Goal: Transaction & Acquisition: Book appointment/travel/reservation

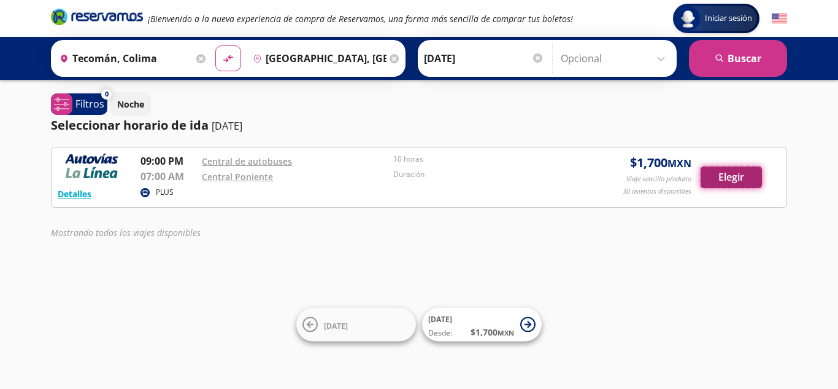
click at [736, 180] on button "Elegir" at bounding box center [731, 176] width 61 height 21
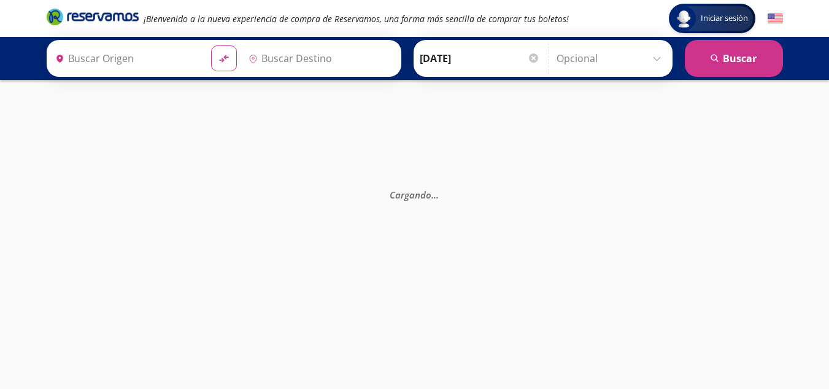
type input "[GEOGRAPHIC_DATA], [GEOGRAPHIC_DATA]"
type input "Tecomán, Colima"
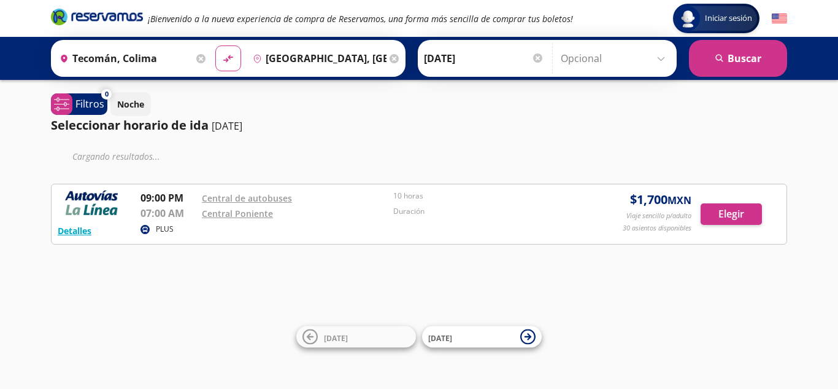
click at [327, 57] on input "[GEOGRAPHIC_DATA], [GEOGRAPHIC_DATA]" at bounding box center [317, 58] width 139 height 31
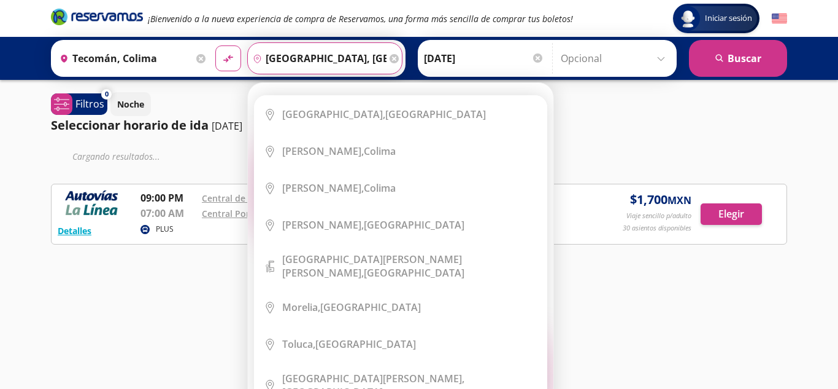
click at [371, 54] on input "[GEOGRAPHIC_DATA], [GEOGRAPHIC_DATA]" at bounding box center [317, 58] width 139 height 31
click at [387, 60] on div "Destino pin-outline [GEOGRAPHIC_DATA], [GEOGRAPHIC_DATA]" at bounding box center [324, 58] width 155 height 32
click at [390, 60] on icon at bounding box center [394, 58] width 9 height 9
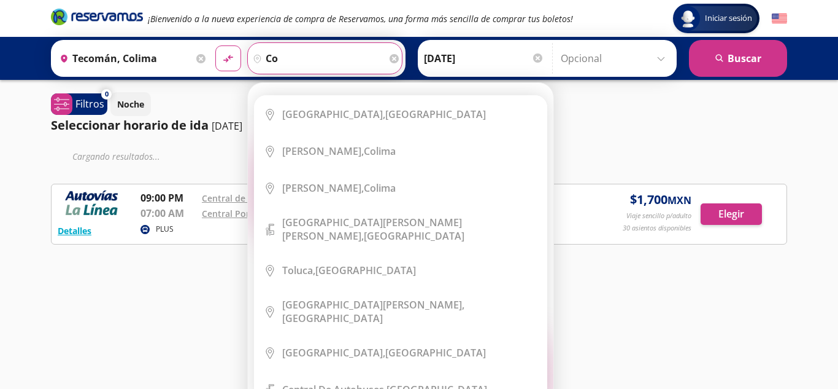
type input "c"
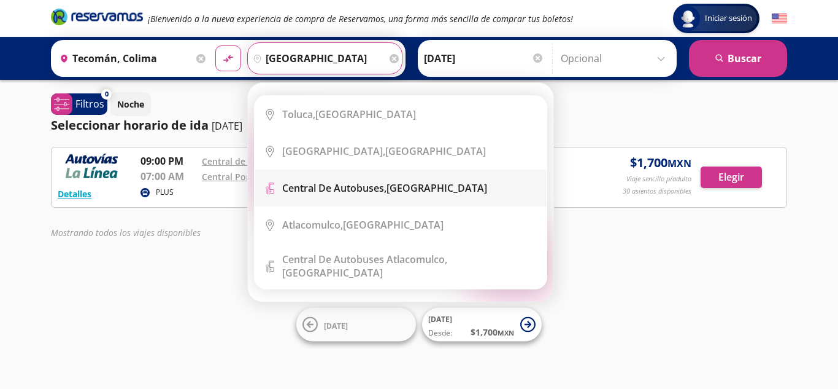
click at [467, 188] on div "Central de Autobuses, [GEOGRAPHIC_DATA]" at bounding box center [409, 188] width 255 height 14
click at [467, 188] on div "PLUS" at bounding box center [360, 193] width 438 height 15
type input "Central de Autobuses, [GEOGRAPHIC_DATA]"
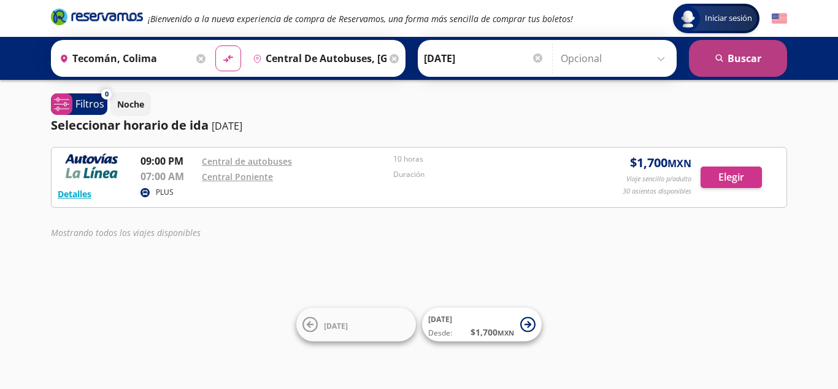
click at [720, 62] on icon "search" at bounding box center [720, 58] width 9 height 9
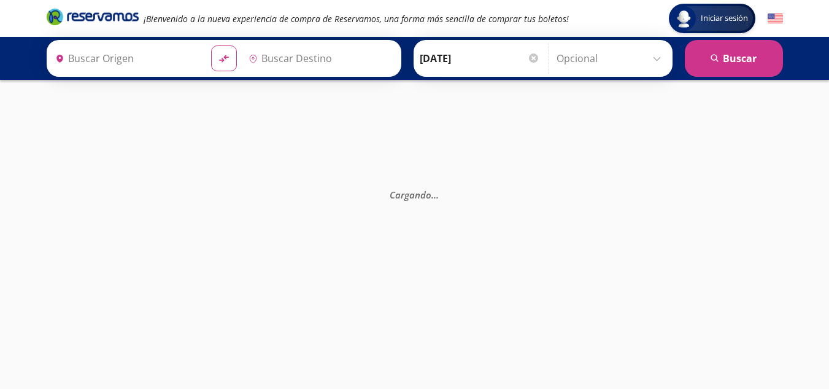
type input "Central de Autobuses, [GEOGRAPHIC_DATA]"
type input "Tecomán, Colima"
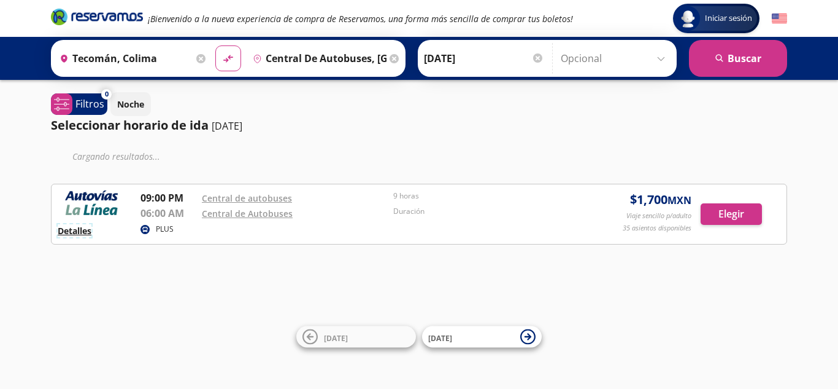
click at [77, 227] on button "Detalles" at bounding box center [75, 230] width 34 height 13
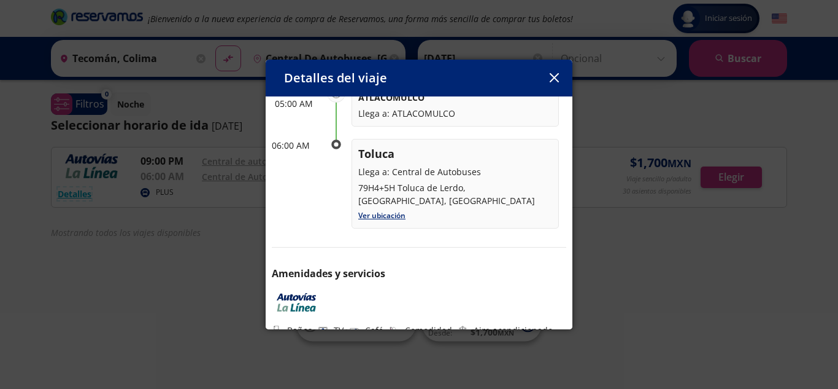
scroll to position [239, 0]
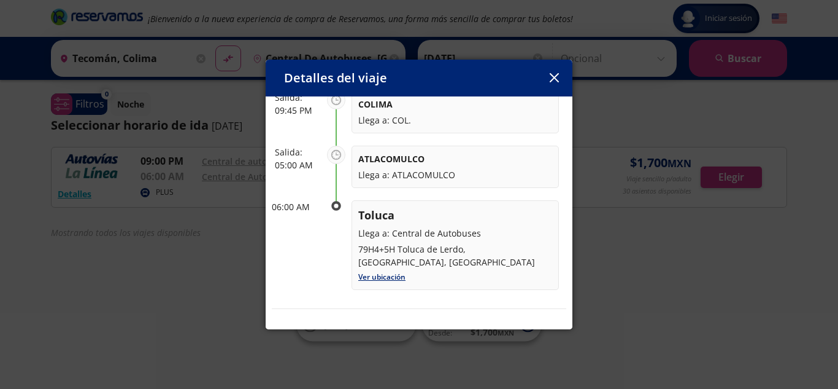
click at [699, 244] on div "Detalles del viaje Salida: [DATE] 9 horas llega: [DATE] Itinerario 09:00 PM Tec…" at bounding box center [419, 194] width 838 height 389
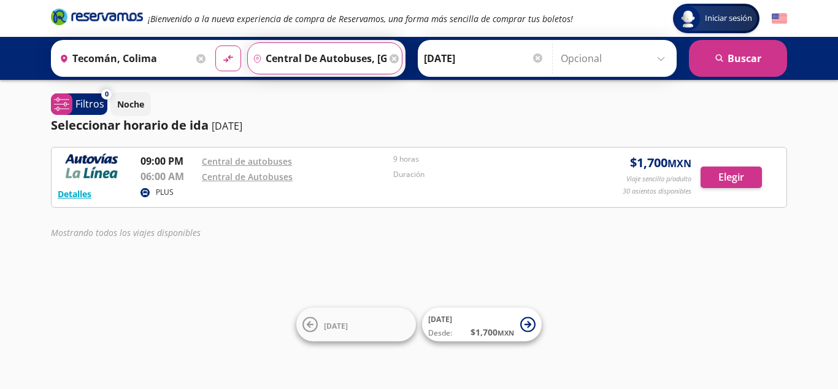
click at [315, 63] on input "Central de Autobuses, [GEOGRAPHIC_DATA]" at bounding box center [317, 58] width 139 height 31
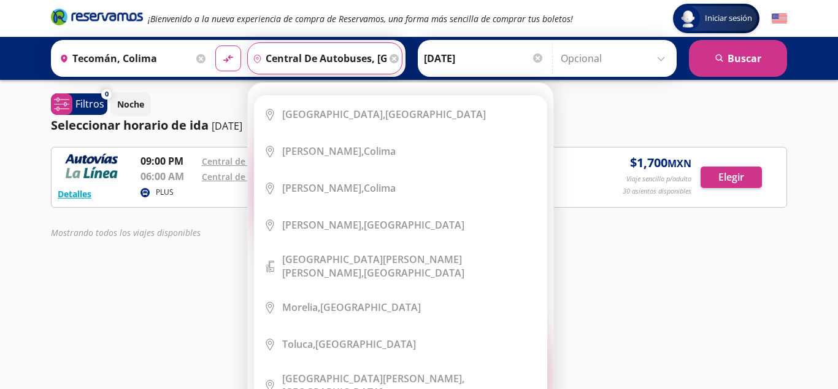
click at [390, 63] on icon at bounding box center [394, 58] width 9 height 9
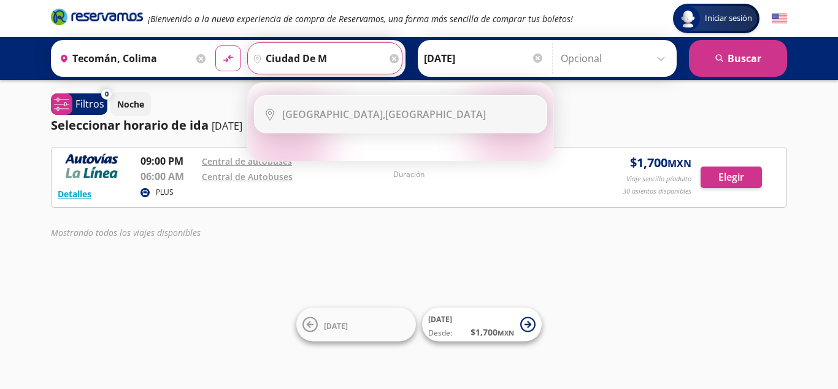
click at [369, 101] on li "City Icon [GEOGRAPHIC_DATA], [GEOGRAPHIC_DATA]" at bounding box center [401, 114] width 292 height 37
type input "[GEOGRAPHIC_DATA], [GEOGRAPHIC_DATA]"
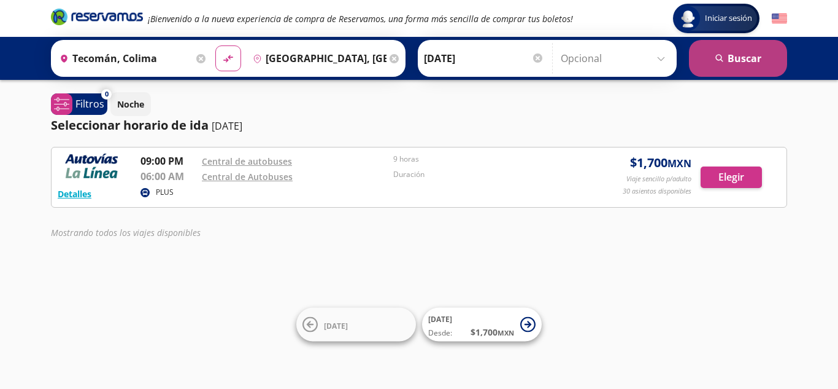
click at [764, 63] on button "search [GEOGRAPHIC_DATA]" at bounding box center [738, 58] width 98 height 37
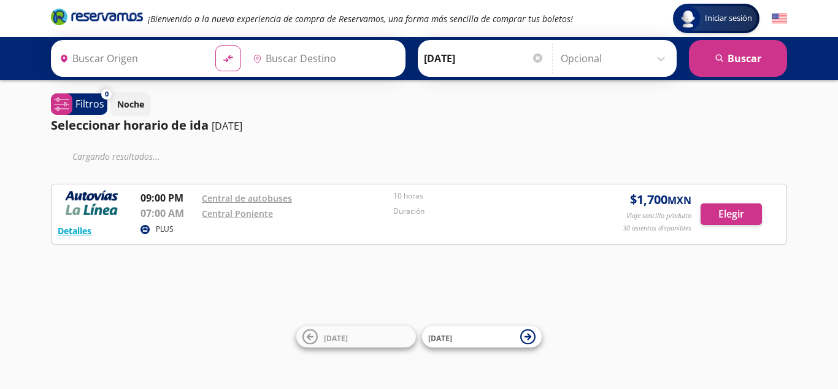
type input "Tecomán, Colima"
type input "[GEOGRAPHIC_DATA], [GEOGRAPHIC_DATA]"
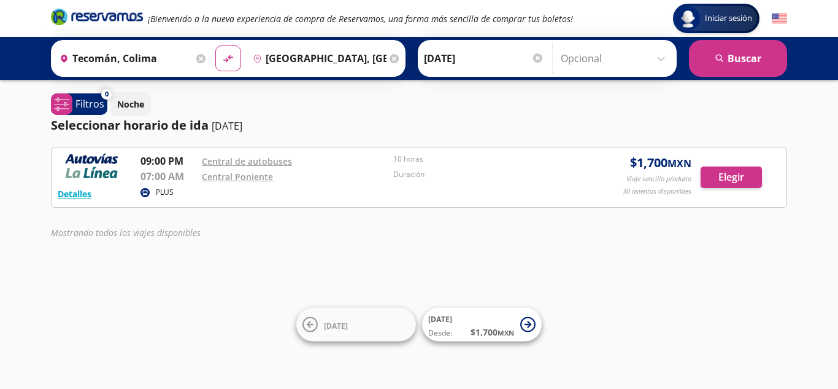
click at [89, 175] on img at bounding box center [92, 165] width 68 height 25
drag, startPoint x: 89, startPoint y: 175, endPoint x: 80, endPoint y: 192, distance: 18.7
click at [83, 185] on div "Detalles PLUS 09:00 PM Central de autobuses 07:00 AM [GEOGRAPHIC_DATA] 10 horas…" at bounding box center [419, 176] width 723 height 47
click at [77, 201] on div "Detalles PLUS 09:00 PM Central de autobuses 07:00 AM [GEOGRAPHIC_DATA] 10 horas…" at bounding box center [419, 177] width 737 height 61
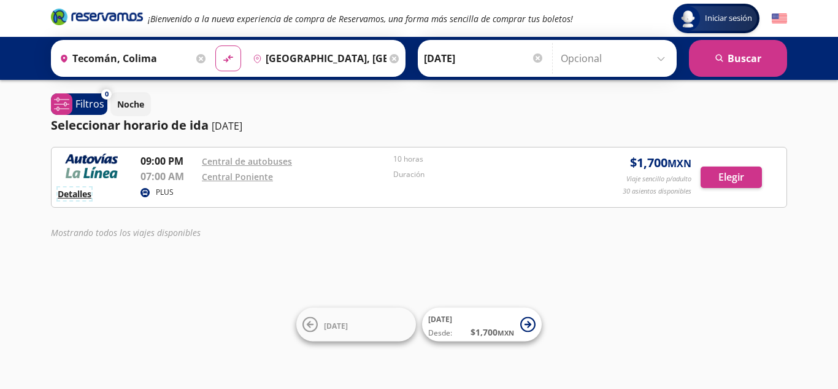
click at [75, 195] on button "Detalles" at bounding box center [75, 193] width 34 height 13
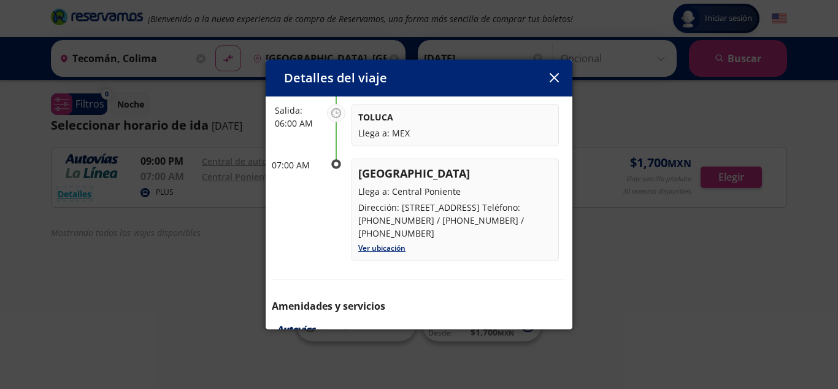
scroll to position [368, 0]
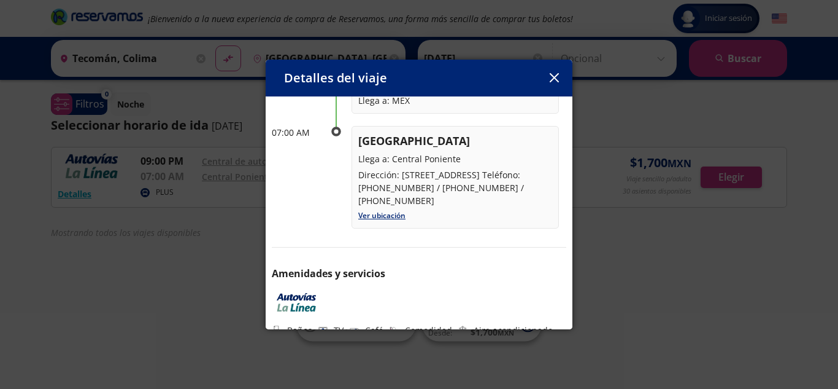
click at [683, 259] on div "Detalles del viaje Salida: [DATE] 10 horas llega: [DATE] Itinerario 09:00 PM Te…" at bounding box center [419, 194] width 838 height 389
